Goal: Task Accomplishment & Management: Manage account settings

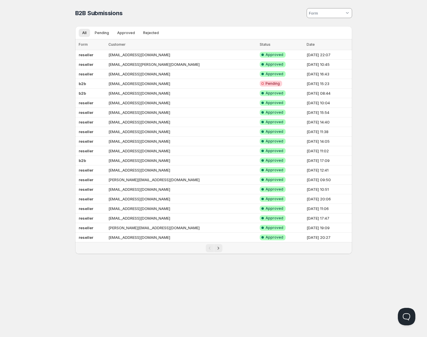
click at [312, 12] on input at bounding box center [326, 12] width 36 height 9
click at [179, 18] on html "Home Pricing Price lists Checkout Forms Submissions Settings Features Plans B2B…" at bounding box center [213, 168] width 427 height 337
click at [222, 249] on button "Next" at bounding box center [218, 248] width 8 height 8
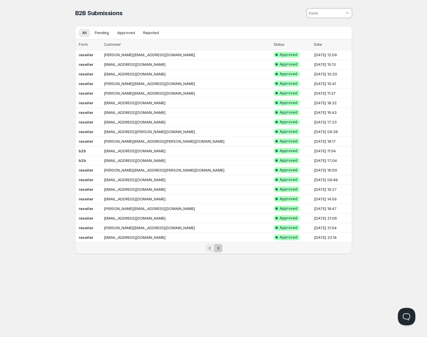
click at [221, 249] on icon "Next" at bounding box center [219, 249] width 6 height 6
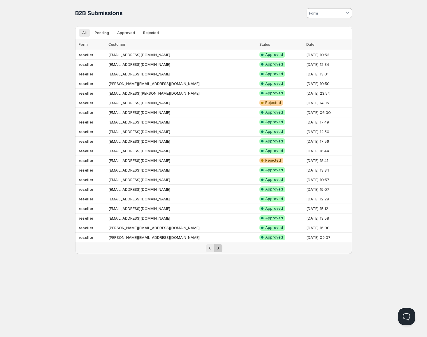
click at [221, 249] on icon "Next" at bounding box center [219, 249] width 6 height 6
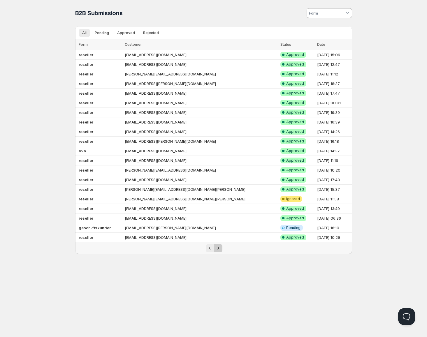
click at [221, 249] on icon "Next" at bounding box center [219, 249] width 6 height 6
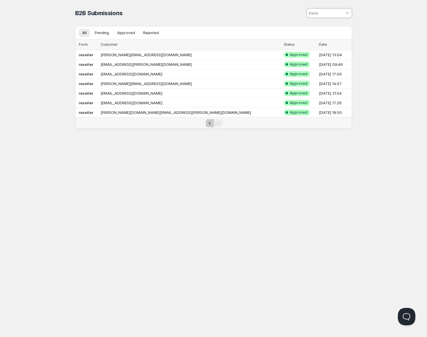
click at [209, 123] on icon "Previous" at bounding box center [210, 123] width 6 height 6
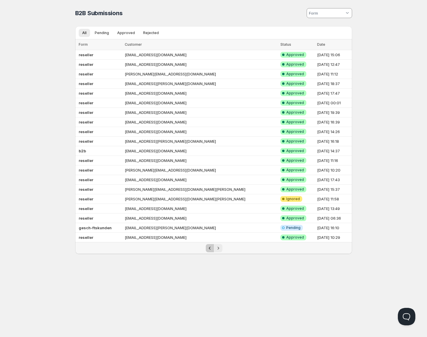
click at [209, 249] on icon "Previous" at bounding box center [210, 249] width 6 height 6
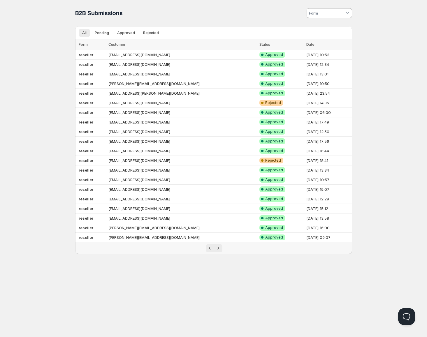
click at [151, 287] on div "Home Pricing Price lists Checkout Forms Submissions Settings Features Plans B2B…" at bounding box center [213, 168] width 427 height 337
click at [221, 248] on icon "Next" at bounding box center [219, 249] width 6 height 6
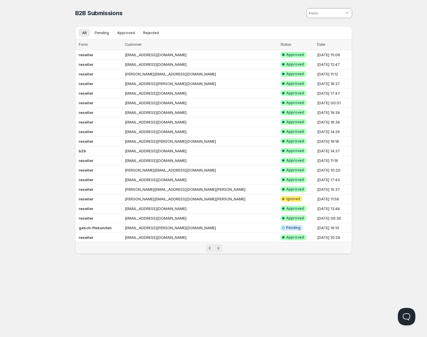
click at [196, 267] on div "Home Pricing Price lists Checkout Forms Submissions Settings Features Plans B2B…" at bounding box center [213, 168] width 427 height 337
click at [211, 249] on icon "Previous" at bounding box center [210, 249] width 6 height 6
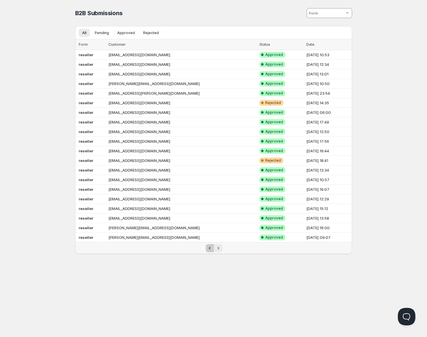
click at [211, 249] on icon "Previous" at bounding box center [210, 249] width 6 height 6
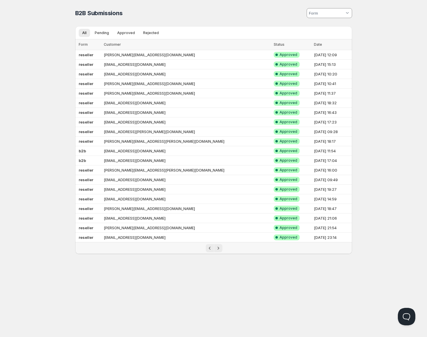
click at [194, 268] on div "Home Pricing Price lists Checkout Forms Submissions Settings Features Plans B2B…" at bounding box center [213, 168] width 427 height 337
click at [212, 247] on icon "Previous" at bounding box center [210, 249] width 6 height 6
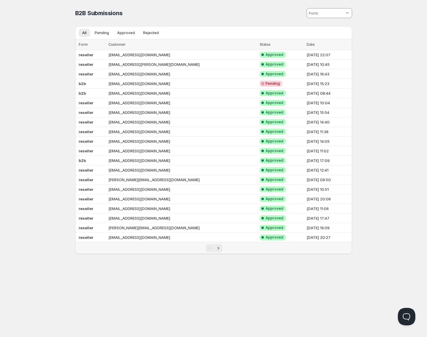
click at [183, 289] on div "Home Pricing Price lists Checkout Forms Submissions Settings Features Plans B2B…" at bounding box center [213, 168] width 427 height 337
click at [158, 277] on div "Home Pricing Price lists Checkout Forms Submissions Settings Features Plans B2B…" at bounding box center [213, 168] width 427 height 337
drag, startPoint x: 60, startPoint y: 102, endPoint x: 152, endPoint y: 60, distance: 101.3
click at [60, 101] on div "Home Pricing Price lists Checkout Forms Submissions Settings Features Plans B2B…" at bounding box center [213, 168] width 427 height 337
click at [193, 267] on div "Home Pricing Price lists Checkout Forms Submissions Settings Features Plans B2B…" at bounding box center [213, 168] width 427 height 337
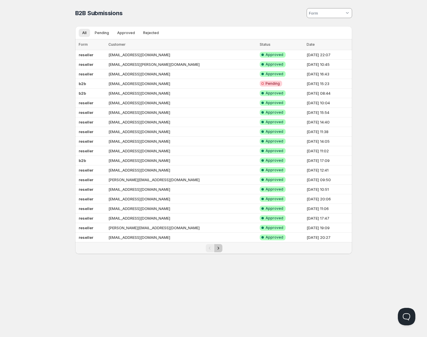
click at [216, 249] on icon "Next" at bounding box center [219, 249] width 6 height 6
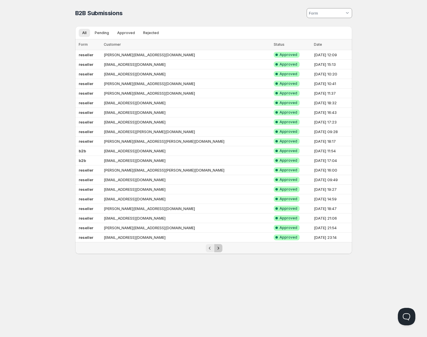
click at [218, 250] on icon "Next" at bounding box center [218, 248] width 1 height 3
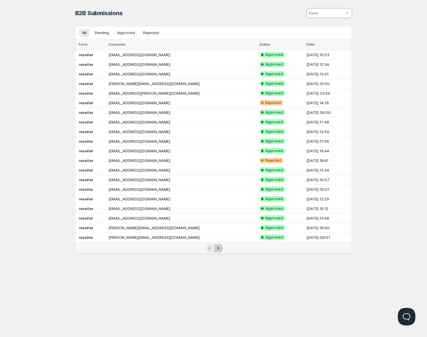
click at [217, 249] on icon "Next" at bounding box center [219, 249] width 6 height 6
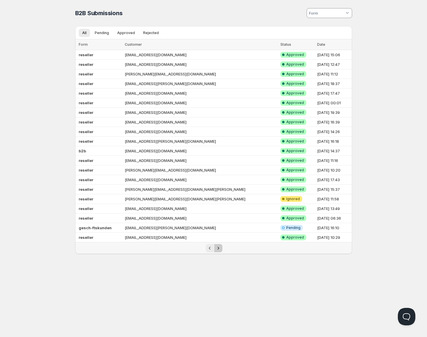
click at [218, 248] on icon "Next" at bounding box center [219, 249] width 6 height 6
